Goal: Information Seeking & Learning: Find specific fact

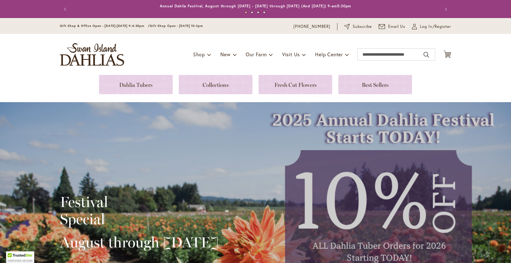
click at [136, 71] on div "Toggle Nav Shop Dahlia Tubers Collections Fresh Cut Dahlias Gardening Supplies …" at bounding box center [255, 54] width 403 height 41
click at [136, 85] on link at bounding box center [136, 84] width 74 height 19
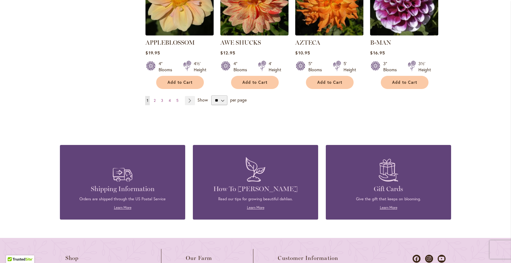
scroll to position [580, 0]
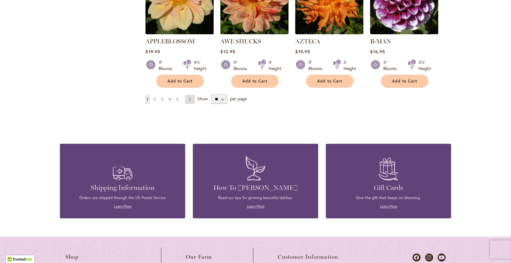
click at [190, 95] on link "Page Next" at bounding box center [190, 99] width 10 height 9
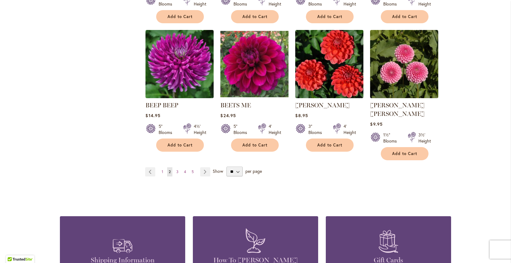
scroll to position [508, 0]
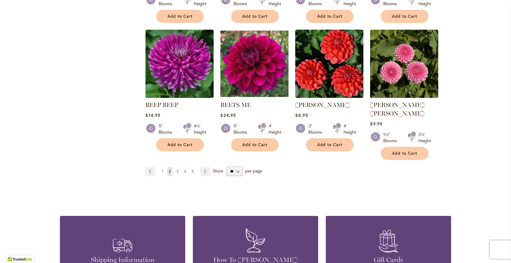
click at [191, 167] on link "Page 5" at bounding box center [192, 171] width 5 height 9
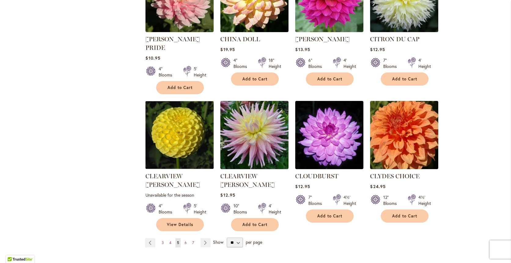
scroll to position [454, 0]
click at [194, 240] on span "7" at bounding box center [193, 242] width 2 height 5
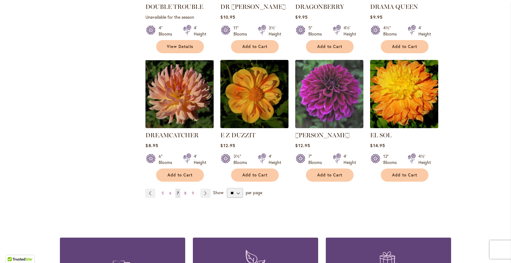
scroll to position [495, 0]
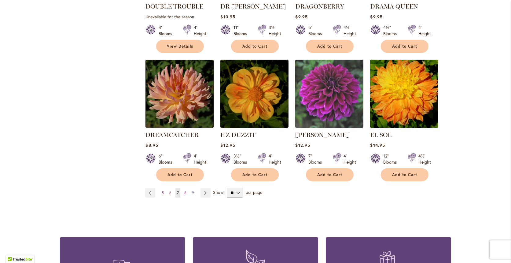
click at [192, 190] on span "9" at bounding box center [193, 192] width 2 height 5
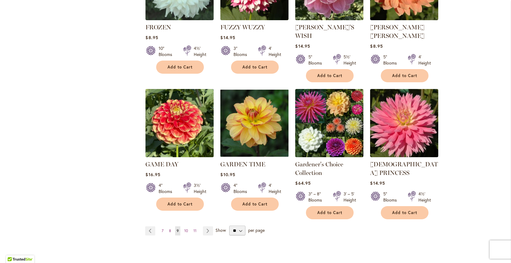
scroll to position [476, 0]
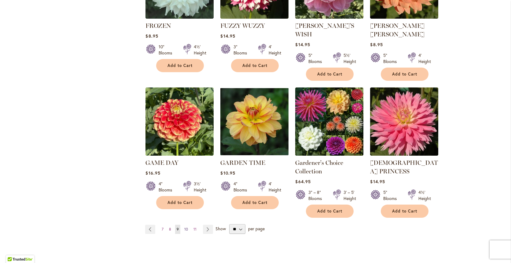
click at [185, 227] on span "10" at bounding box center [186, 229] width 4 height 5
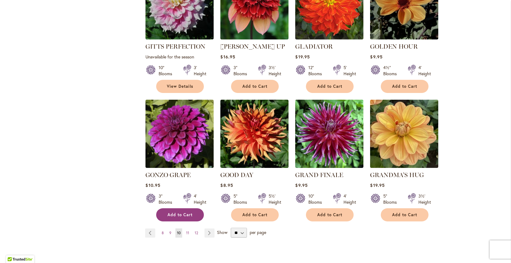
scroll to position [447, 0]
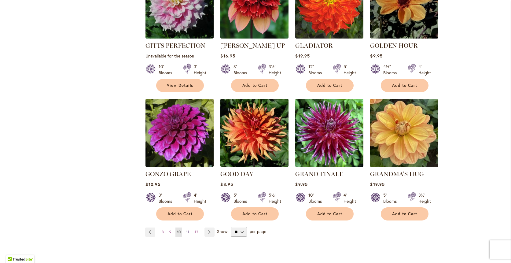
click at [188, 229] on span "11" at bounding box center [187, 231] width 3 height 5
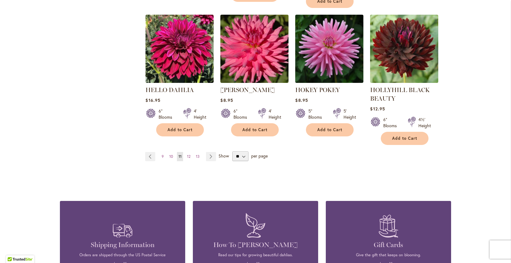
scroll to position [546, 0]
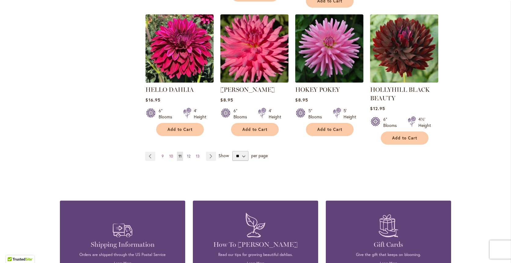
click at [190, 154] on span "12" at bounding box center [188, 156] width 3 height 5
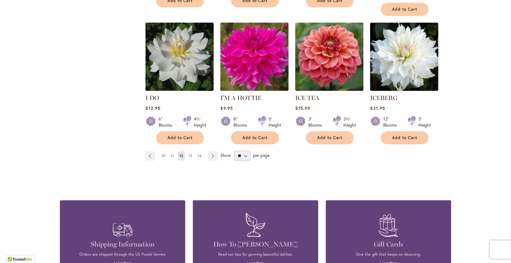
scroll to position [523, 0]
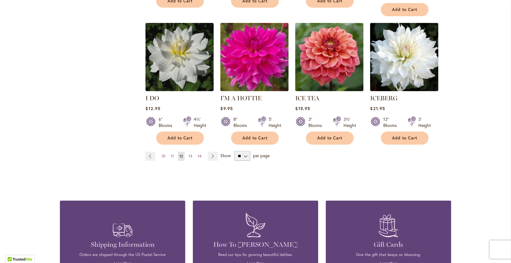
click at [191, 154] on span "13" at bounding box center [190, 156] width 4 height 5
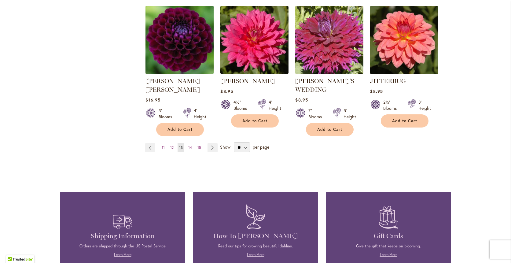
scroll to position [549, 0]
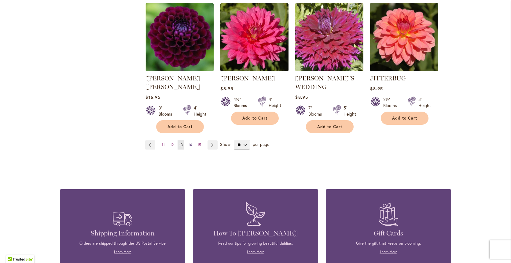
click at [191, 142] on span "14" at bounding box center [190, 144] width 4 height 5
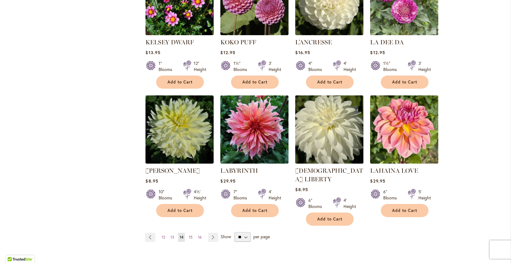
scroll to position [444, 0]
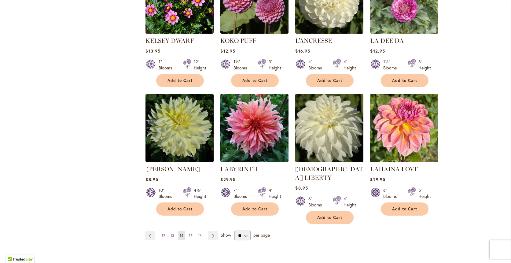
click at [190, 233] on span "15" at bounding box center [191, 235] width 4 height 5
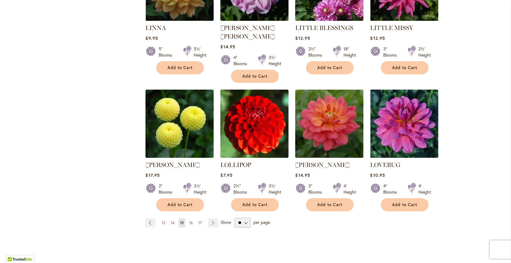
scroll to position [467, 0]
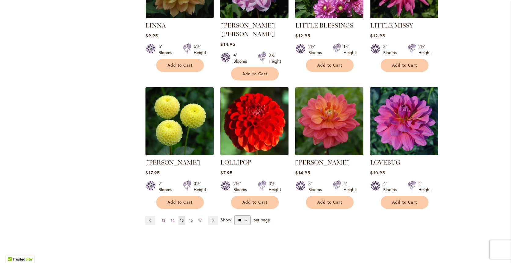
click at [191, 218] on span "16" at bounding box center [191, 220] width 4 height 5
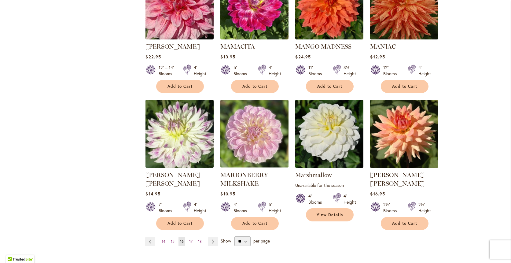
scroll to position [467, 0]
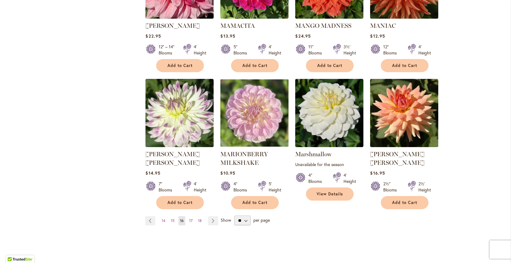
click at [190, 218] on span "17" at bounding box center [190, 220] width 3 height 5
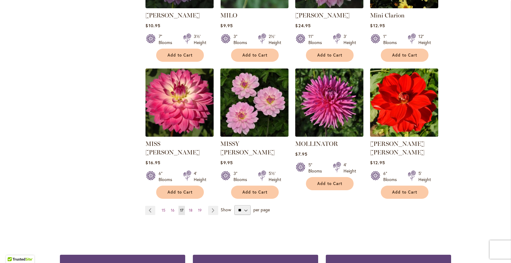
scroll to position [471, 0]
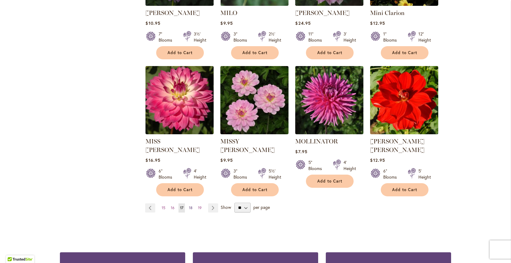
click at [191, 205] on span "18" at bounding box center [191, 207] width 4 height 5
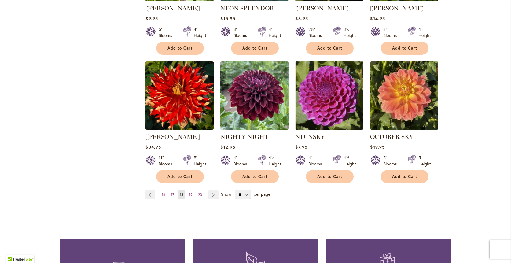
scroll to position [485, 0]
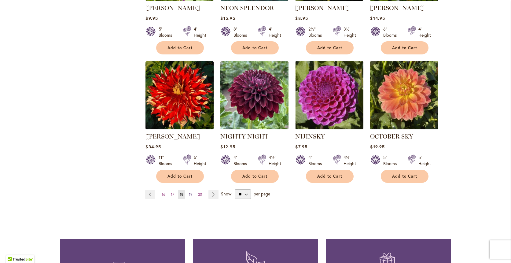
click at [190, 192] on span "19" at bounding box center [191, 194] width 4 height 5
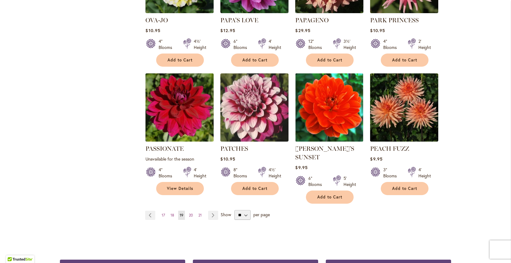
scroll to position [477, 0]
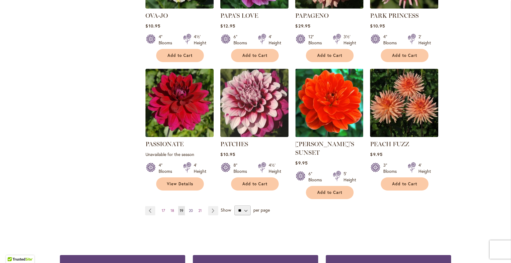
click at [190, 208] on span "20" at bounding box center [191, 210] width 4 height 5
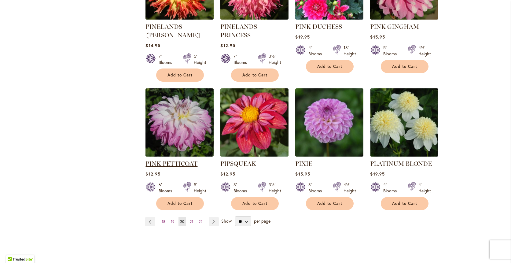
scroll to position [480, 0]
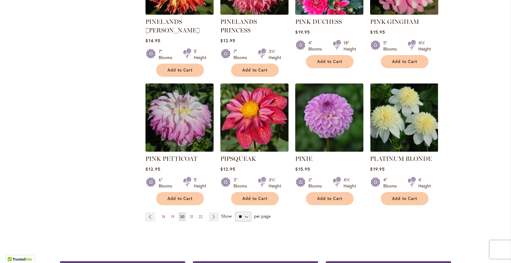
click at [190, 214] on span "21" at bounding box center [191, 216] width 3 height 5
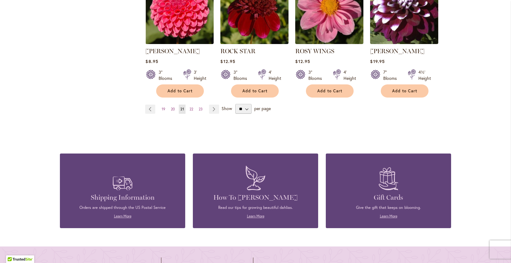
scroll to position [585, 0]
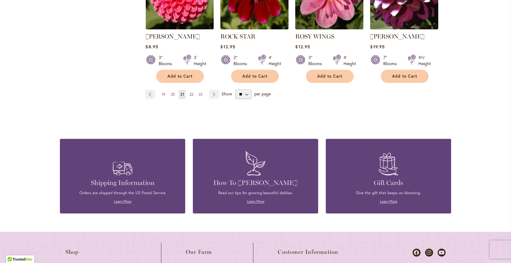
click at [190, 93] on span "22" at bounding box center [191, 94] width 4 height 5
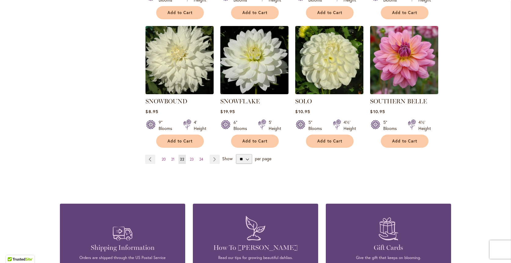
scroll to position [519, 0]
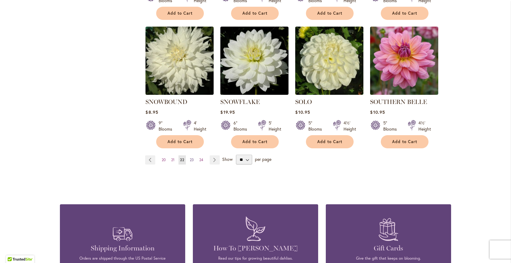
click at [192, 157] on span "23" at bounding box center [192, 159] width 4 height 5
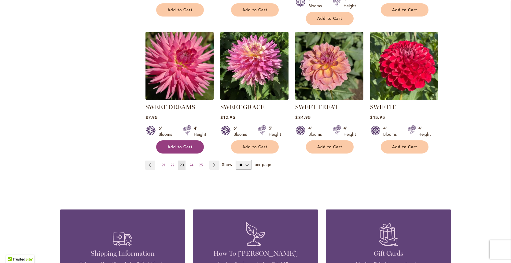
scroll to position [514, 0]
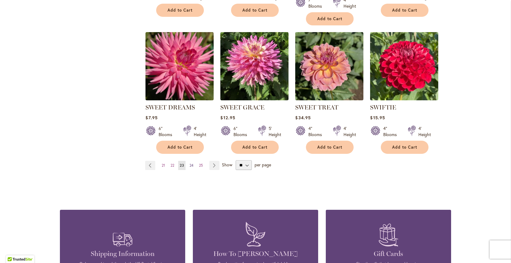
click at [192, 164] on span "24" at bounding box center [191, 165] width 4 height 5
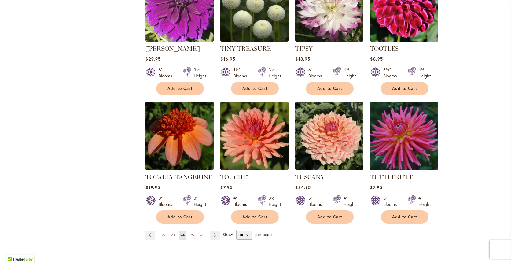
scroll to position [502, 0]
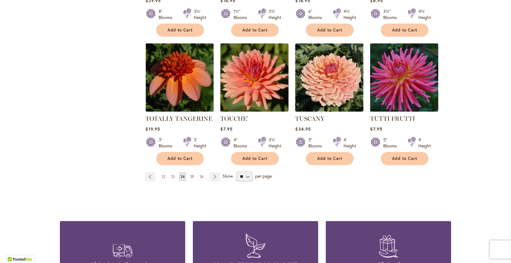
click at [192, 174] on span "25" at bounding box center [192, 176] width 4 height 5
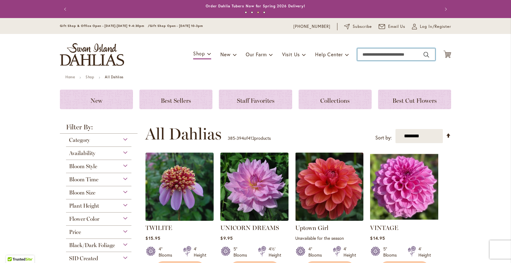
click at [380, 57] on input "Search" at bounding box center [396, 54] width 78 height 12
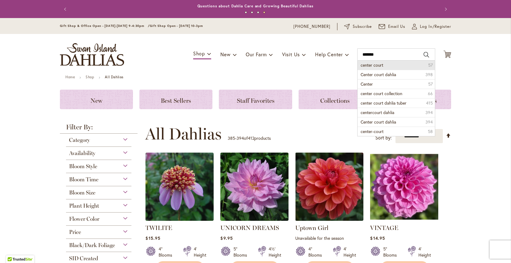
click at [381, 64] on span "center court" at bounding box center [371, 65] width 23 height 6
type input "**********"
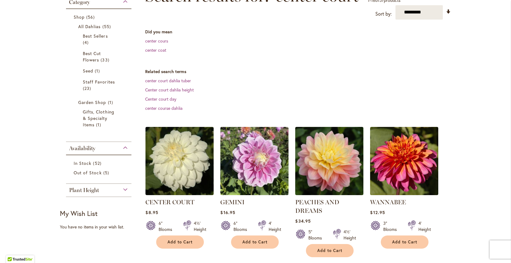
scroll to position [105, 0]
